Goal: Task Accomplishment & Management: Use online tool/utility

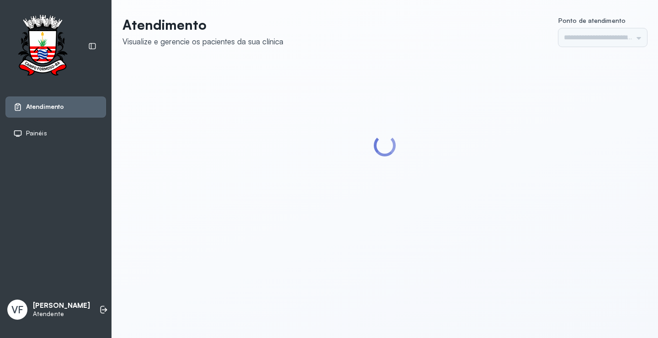
type input "*********"
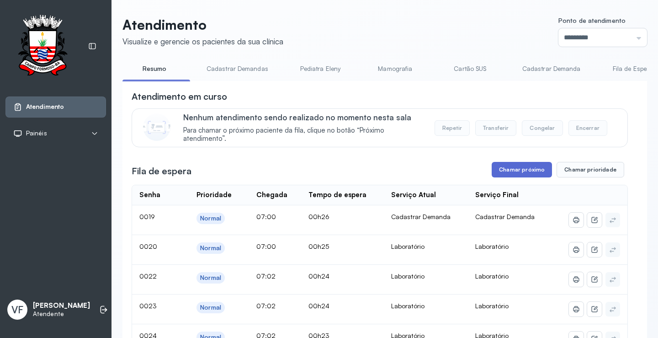
click at [519, 175] on button "Chamar próximo" at bounding box center [522, 170] width 60 height 16
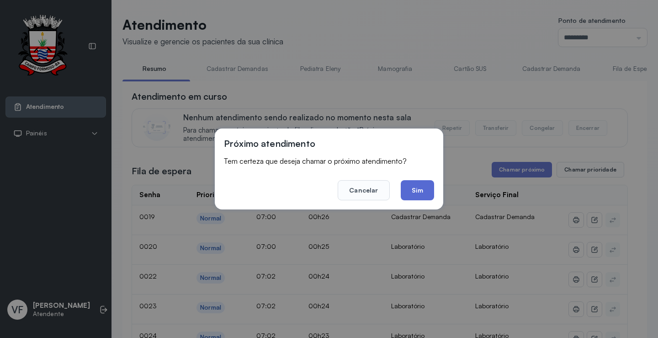
click at [411, 185] on button "Sim" at bounding box center [417, 190] width 33 height 20
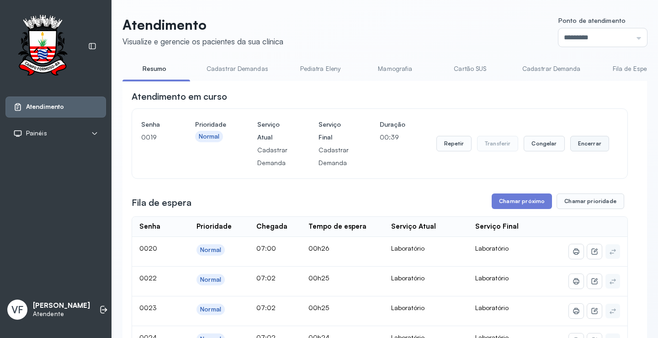
click at [579, 140] on button "Encerrar" at bounding box center [589, 144] width 39 height 16
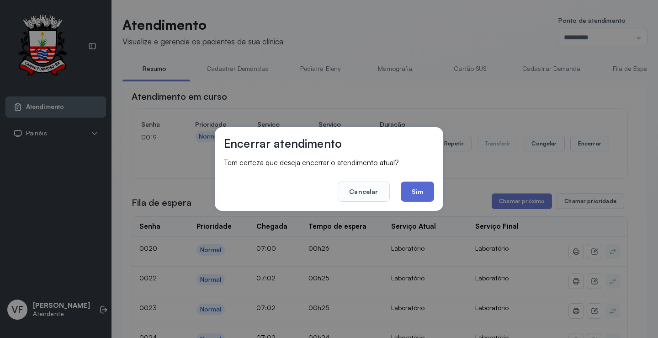
click at [412, 188] on button "Sim" at bounding box center [417, 191] width 33 height 20
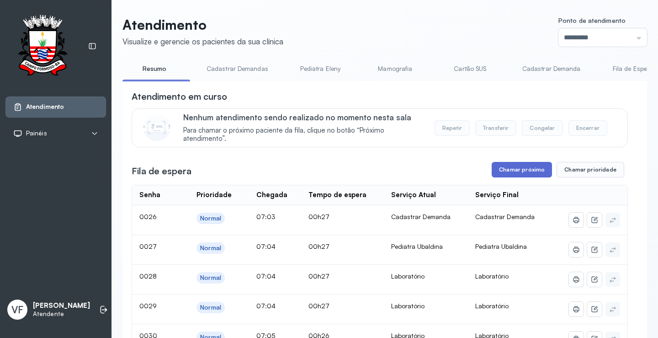
click at [513, 170] on button "Chamar próximo" at bounding box center [522, 170] width 60 height 16
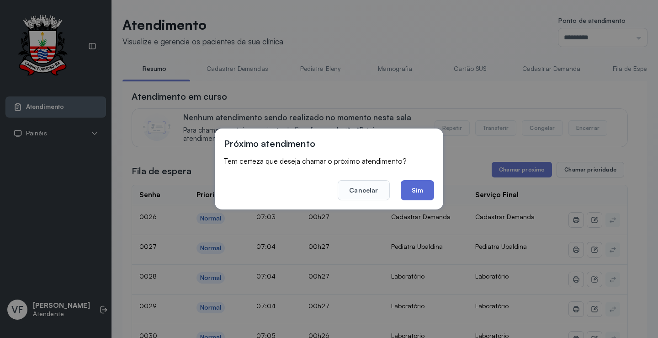
click at [420, 191] on button "Sim" at bounding box center [417, 190] width 33 height 20
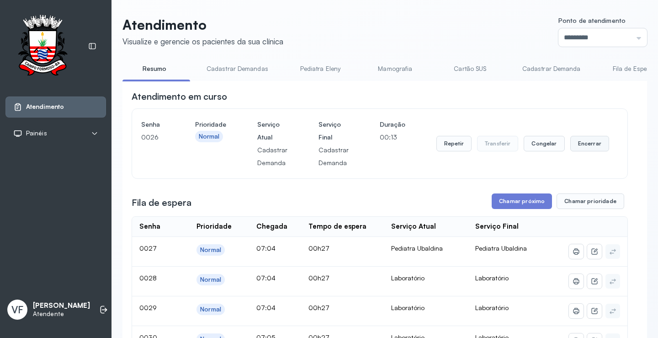
click at [584, 144] on button "Encerrar" at bounding box center [589, 144] width 39 height 16
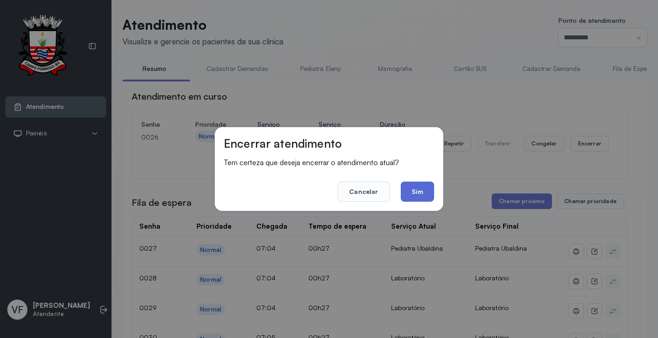
click at [418, 188] on button "Sim" at bounding box center [417, 191] width 33 height 20
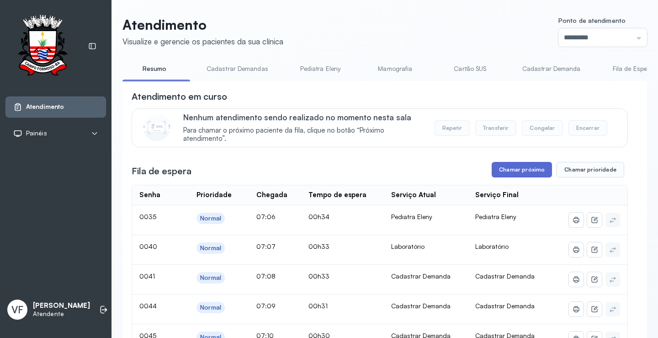
click at [519, 170] on button "Chamar próximo" at bounding box center [522, 170] width 60 height 16
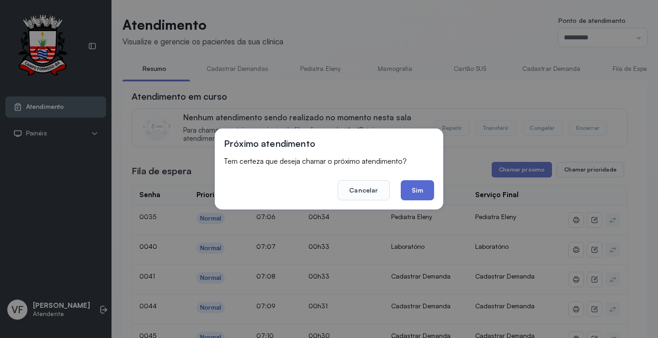
click at [419, 191] on button "Sim" at bounding box center [417, 190] width 33 height 20
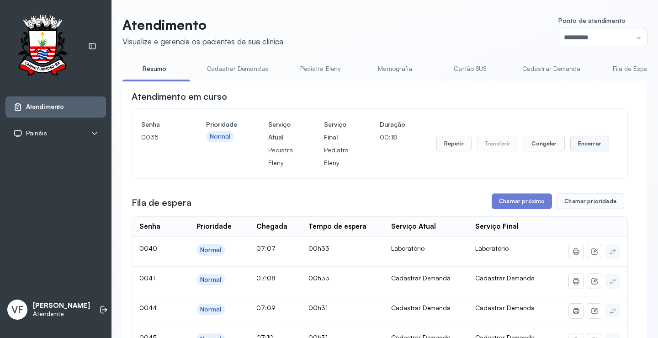
click at [589, 142] on button "Encerrar" at bounding box center [589, 144] width 39 height 16
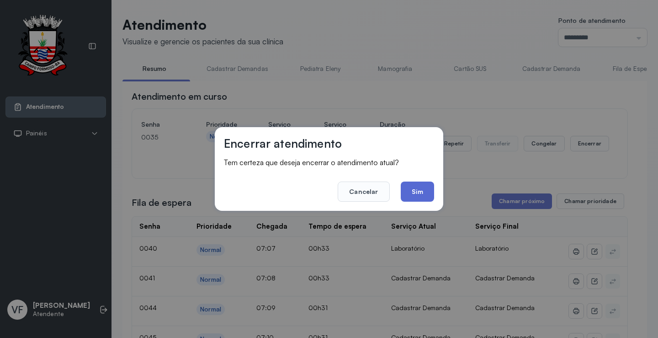
click at [420, 191] on button "Sim" at bounding box center [417, 191] width 33 height 20
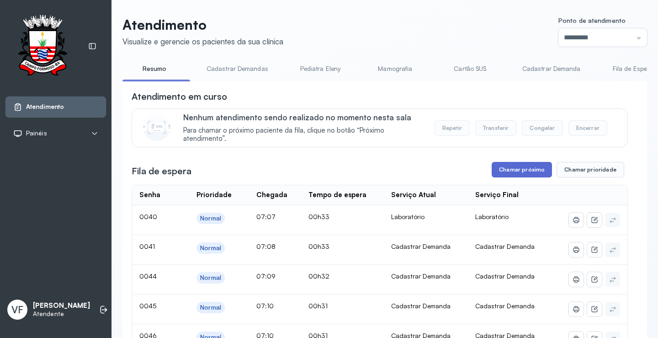
click at [521, 171] on button "Chamar próximo" at bounding box center [522, 170] width 60 height 16
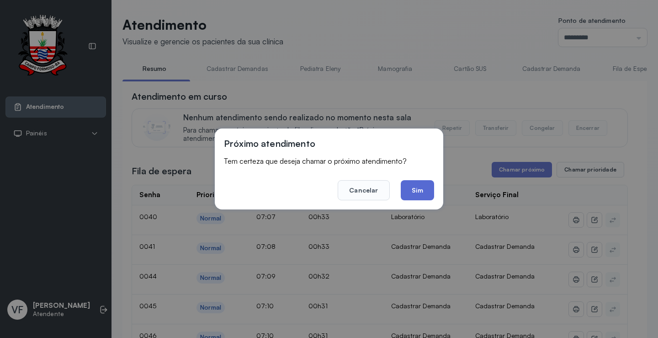
click at [412, 192] on button "Sim" at bounding box center [417, 190] width 33 height 20
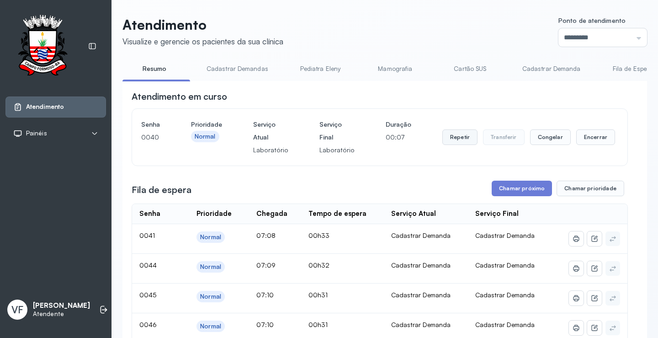
click at [450, 136] on button "Repetir" at bounding box center [459, 137] width 35 height 16
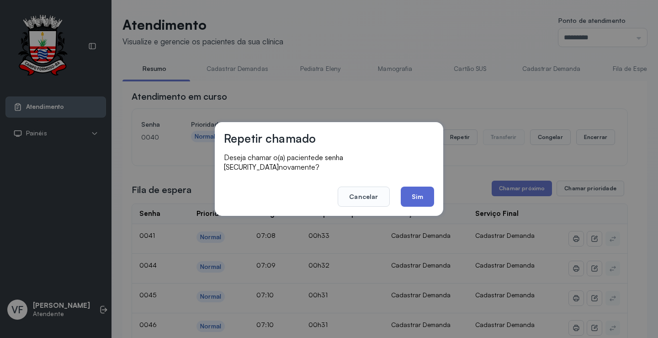
click at [417, 187] on button "Sim" at bounding box center [417, 196] width 33 height 20
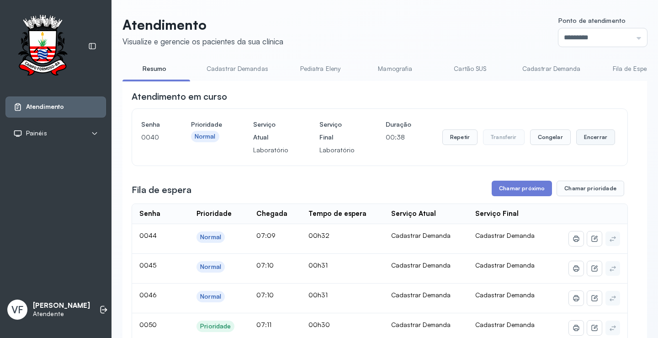
click at [587, 140] on button "Encerrar" at bounding box center [595, 137] width 39 height 16
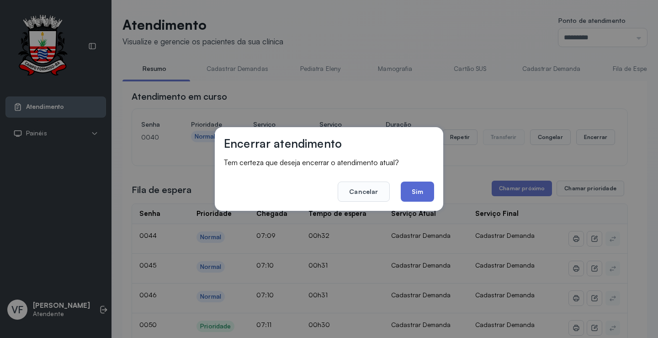
click at [410, 191] on button "Sim" at bounding box center [417, 191] width 33 height 20
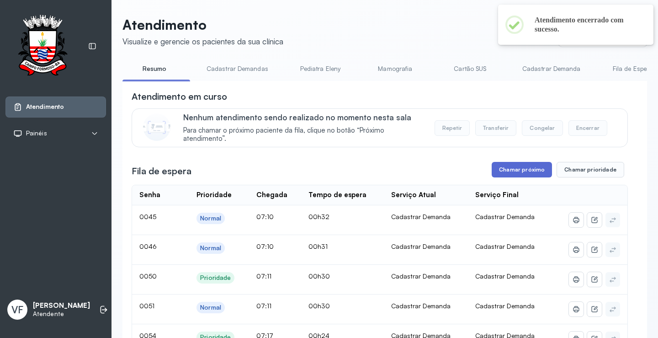
click at [508, 171] on button "Chamar próximo" at bounding box center [522, 170] width 60 height 16
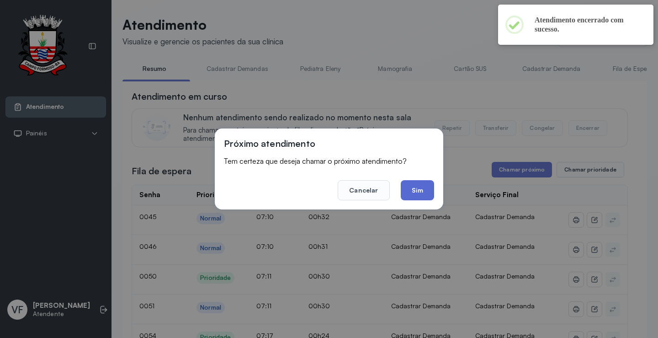
click at [419, 187] on button "Sim" at bounding box center [417, 190] width 33 height 20
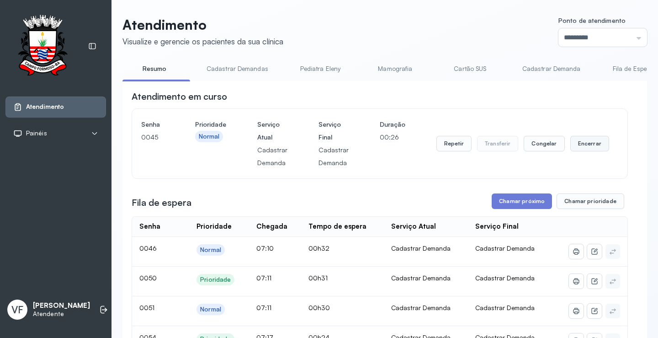
click at [582, 144] on button "Encerrar" at bounding box center [589, 144] width 39 height 16
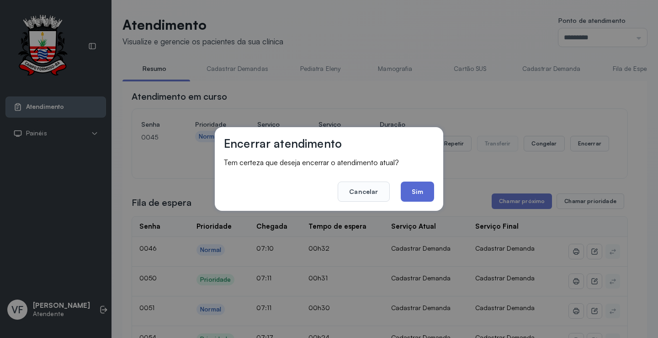
click at [412, 193] on button "Sim" at bounding box center [417, 191] width 33 height 20
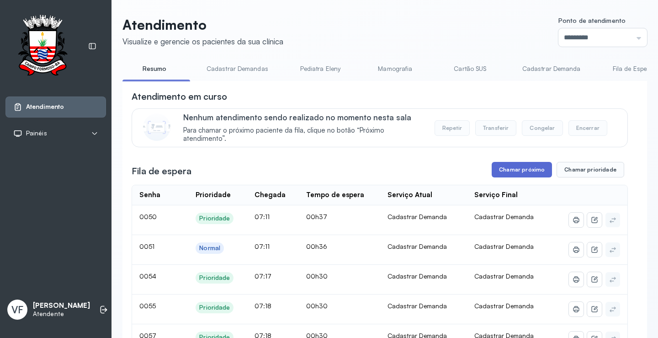
click at [512, 170] on button "Chamar próximo" at bounding box center [522, 170] width 60 height 16
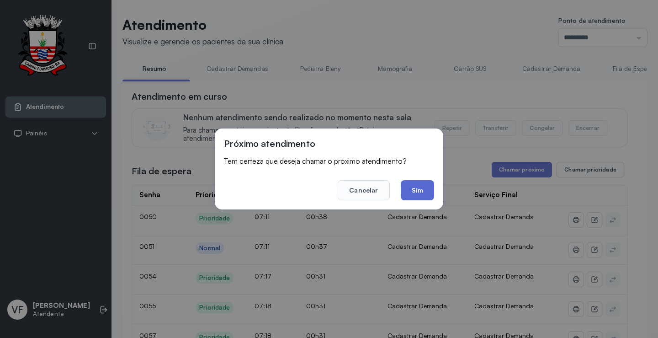
click at [406, 190] on button "Sim" at bounding box center [417, 190] width 33 height 20
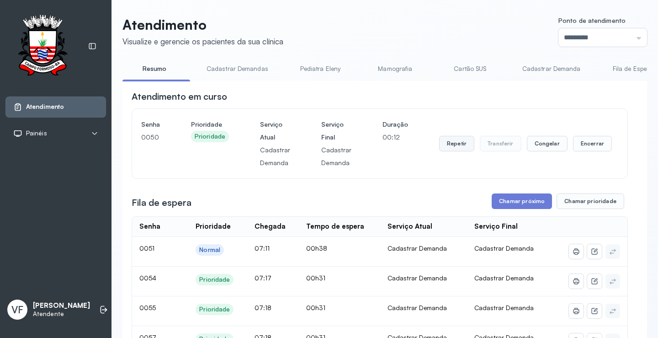
click at [449, 145] on button "Repetir" at bounding box center [456, 144] width 35 height 16
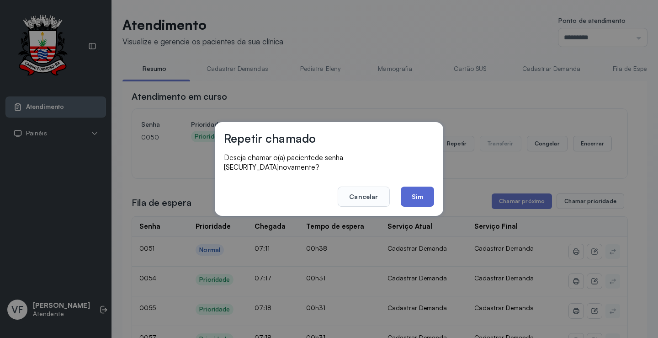
click at [420, 196] on button "Sim" at bounding box center [417, 196] width 33 height 20
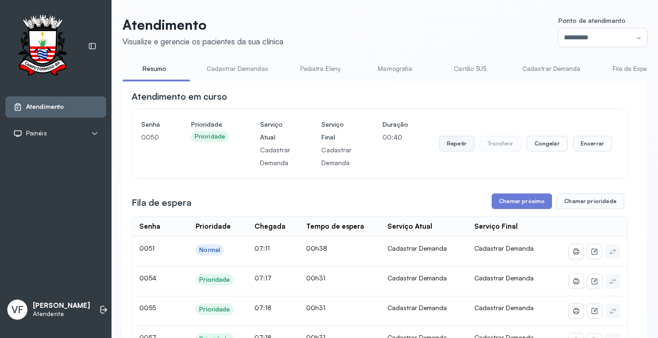
click at [454, 147] on button "Repetir" at bounding box center [456, 144] width 35 height 16
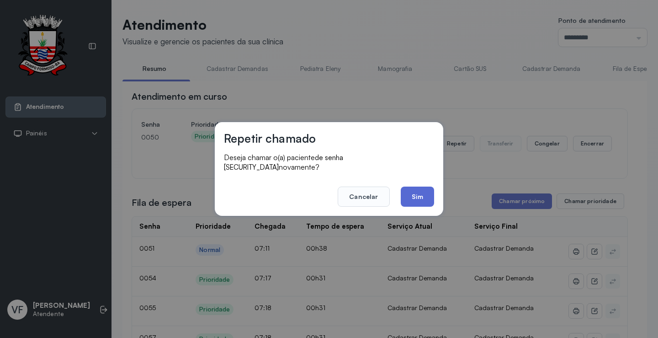
click at [415, 190] on button "Sim" at bounding box center [417, 196] width 33 height 20
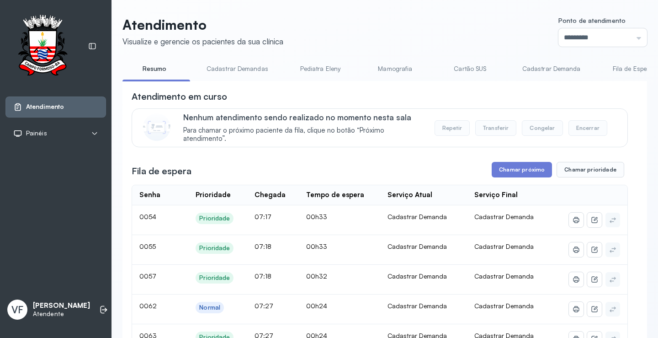
click at [433, 196] on div "Serviço Atual" at bounding box center [424, 195] width 72 height 9
click at [519, 166] on button "Chamar próximo" at bounding box center [522, 170] width 60 height 16
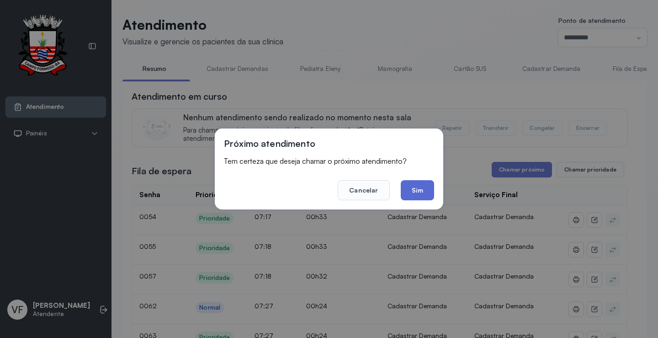
click at [412, 190] on button "Sim" at bounding box center [417, 190] width 33 height 20
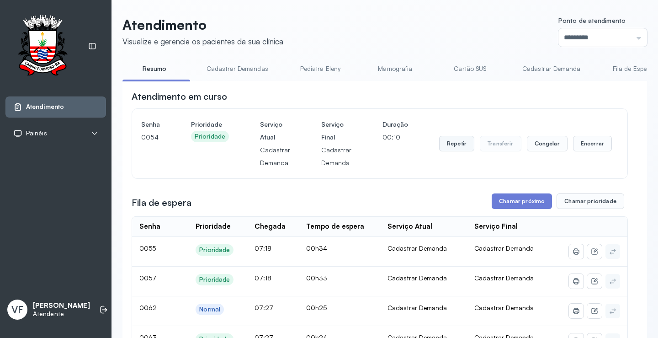
click at [448, 144] on button "Repetir" at bounding box center [456, 144] width 35 height 16
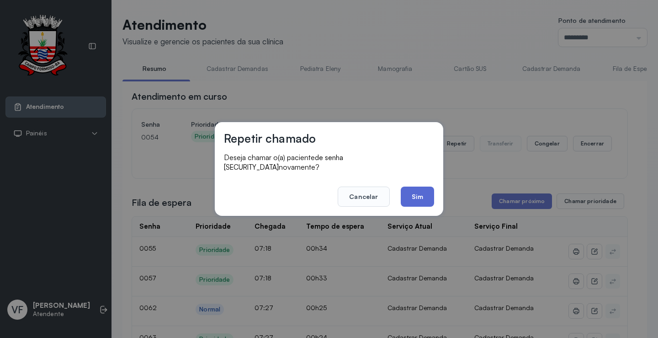
click at [420, 191] on button "Sim" at bounding box center [417, 196] width 33 height 20
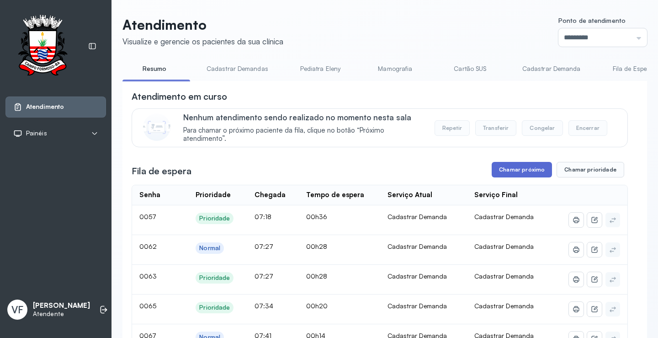
click at [520, 172] on button "Chamar próximo" at bounding box center [522, 170] width 60 height 16
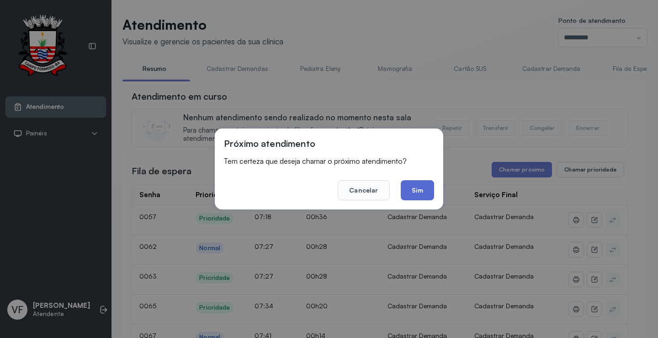
click at [417, 186] on button "Sim" at bounding box center [417, 190] width 33 height 20
